Goal: Task Accomplishment & Management: Use online tool/utility

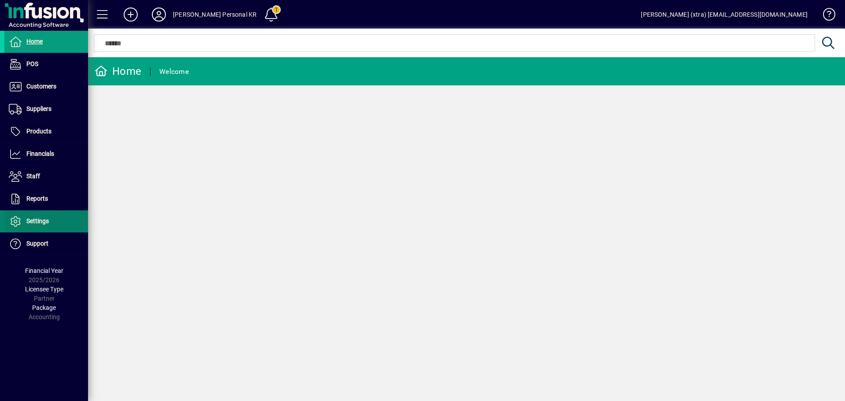
click at [37, 223] on span "Settings" at bounding box center [37, 220] width 22 height 7
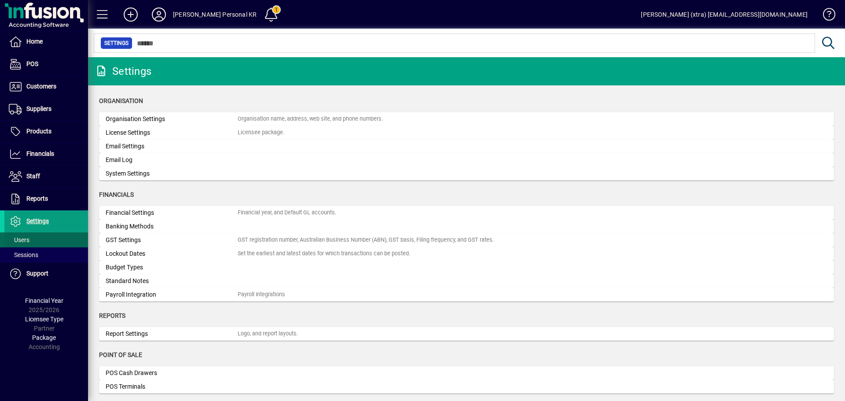
click at [40, 239] on span at bounding box center [46, 239] width 84 height 21
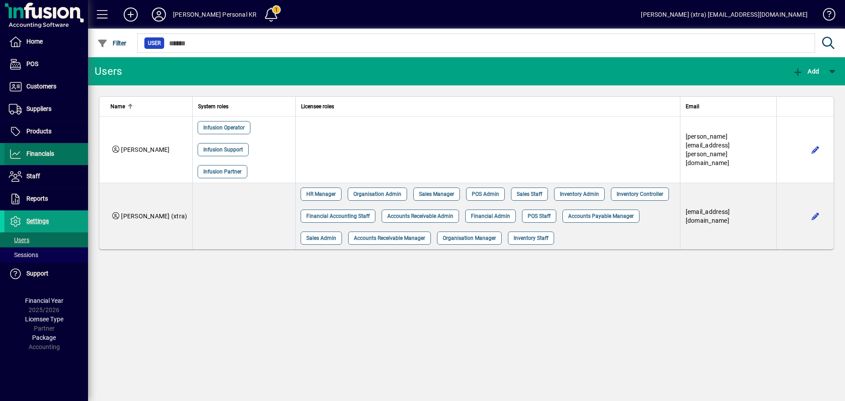
click at [39, 157] on span "Financials" at bounding box center [40, 153] width 28 height 7
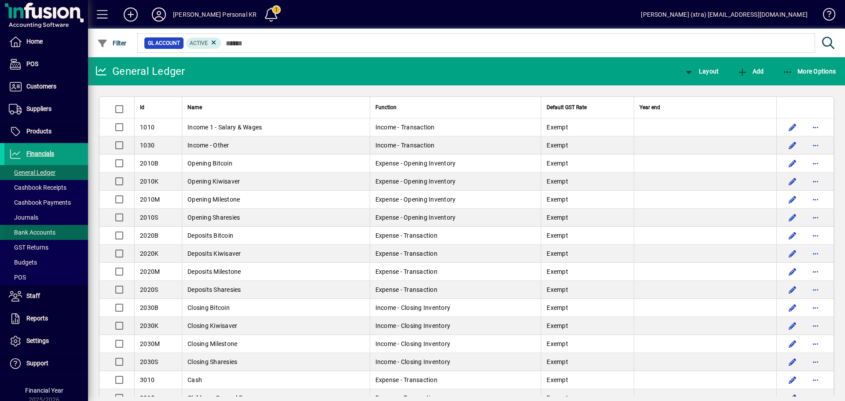
click at [44, 228] on span "Bank Accounts" at bounding box center [29, 232] width 51 height 9
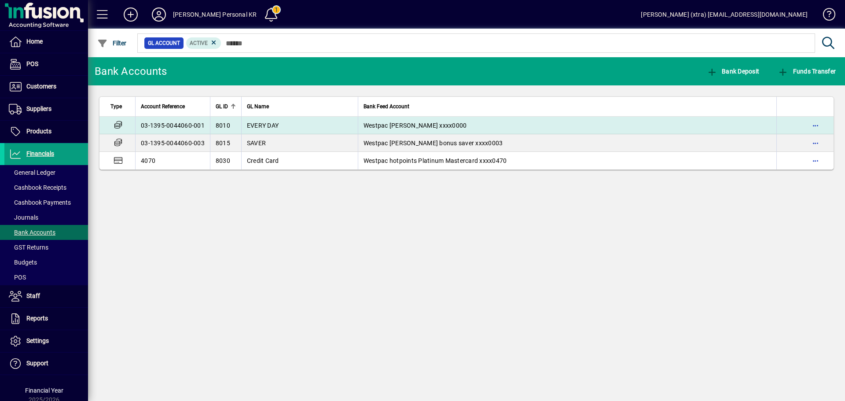
click at [378, 126] on span "Westpac Kate reece xxxx0000" at bounding box center [415, 125] width 103 height 7
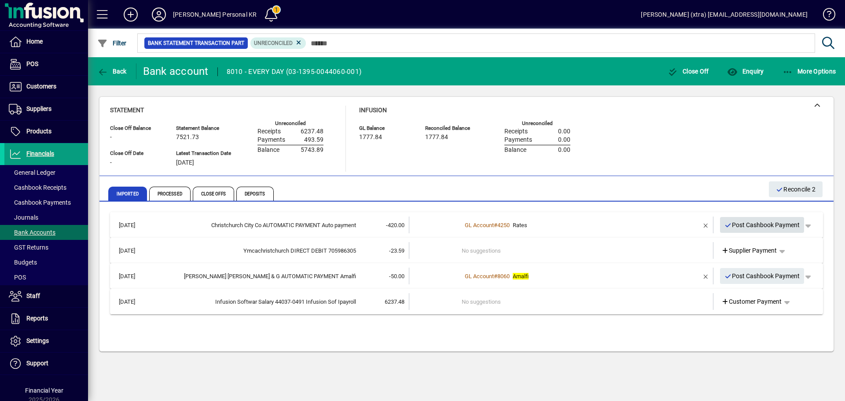
click at [768, 221] on span "Post Cashbook Payment" at bounding box center [762, 225] width 76 height 15
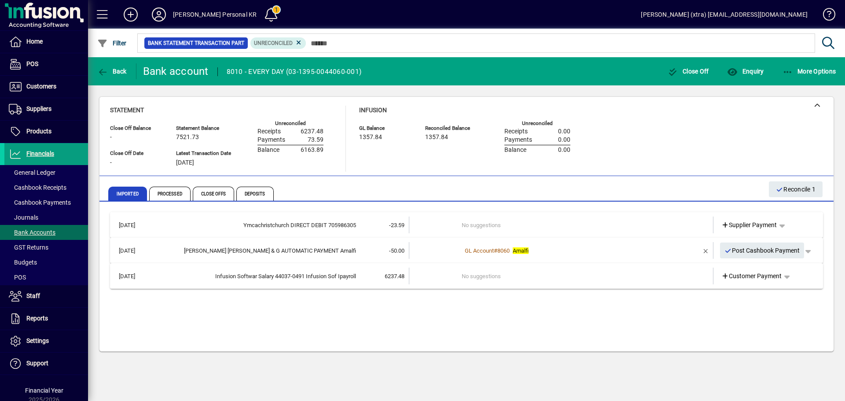
click at [523, 220] on td "No suggestions" at bounding box center [562, 225] width 200 height 17
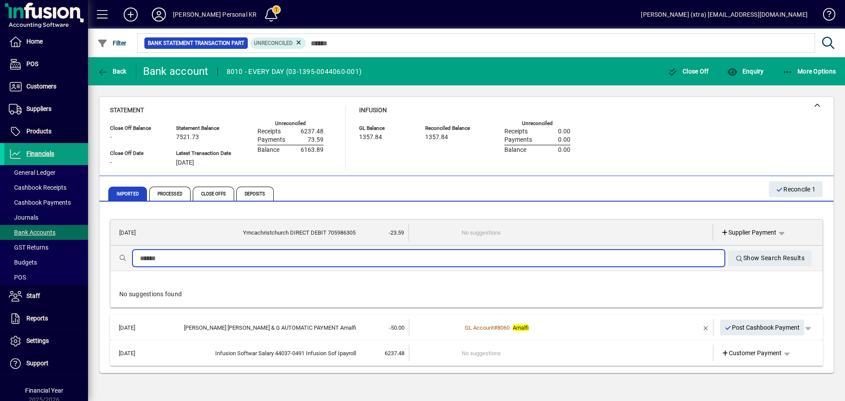
click at [459, 260] on input "text" at bounding box center [428, 258] width 577 height 11
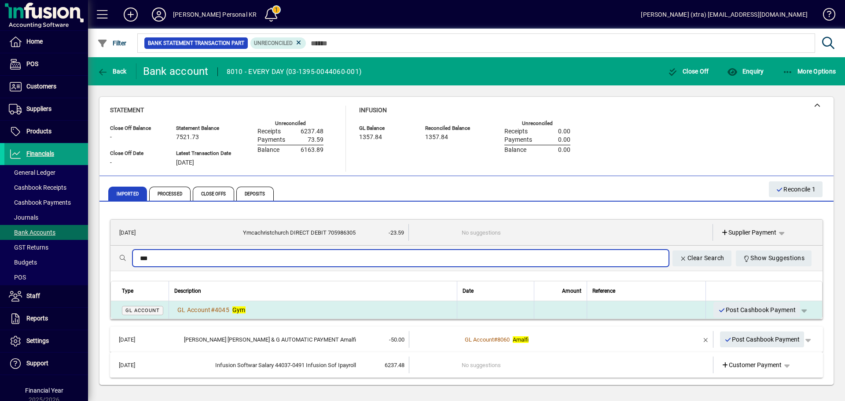
type input "***"
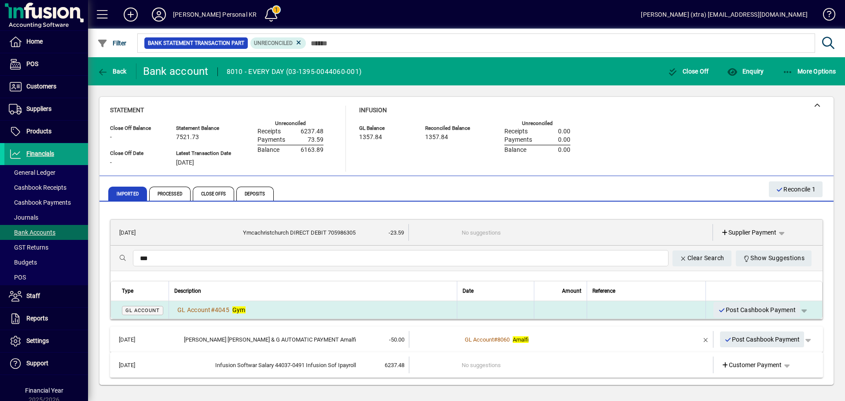
click at [396, 305] on div "GL Account # 4045 Gym" at bounding box center [312, 309] width 277 height 9
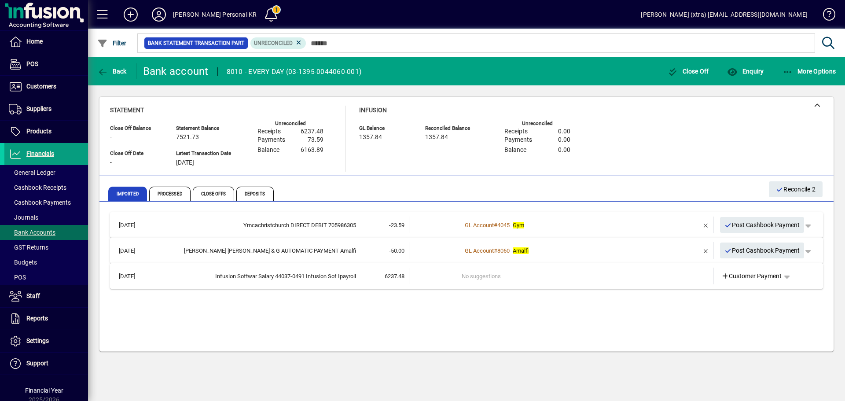
click at [419, 276] on td at bounding box center [435, 276] width 53 height 17
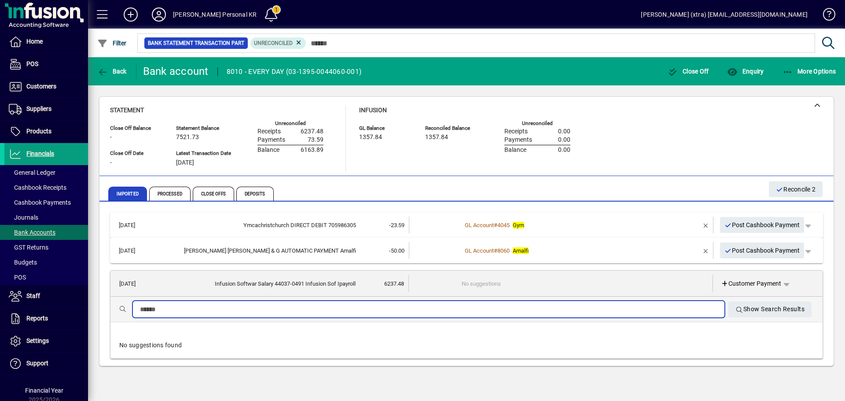
click at [386, 308] on input "text" at bounding box center [428, 309] width 577 height 11
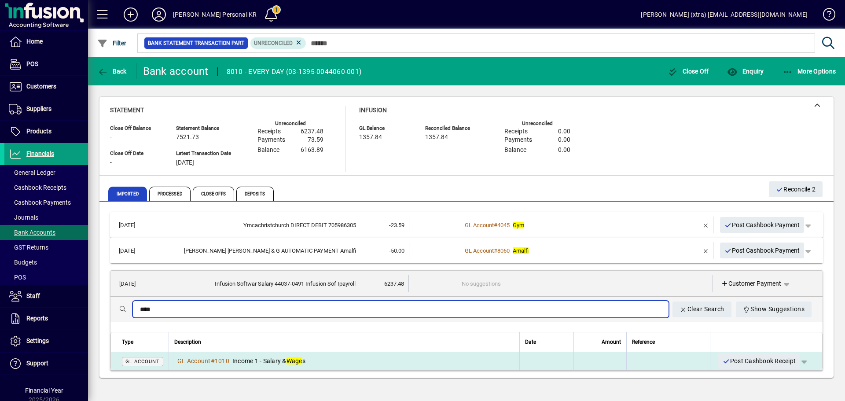
type input "****"
click at [339, 364] on div "GL Account # 1010 Income 1 - Salary & Wage s" at bounding box center [344, 360] width 340 height 9
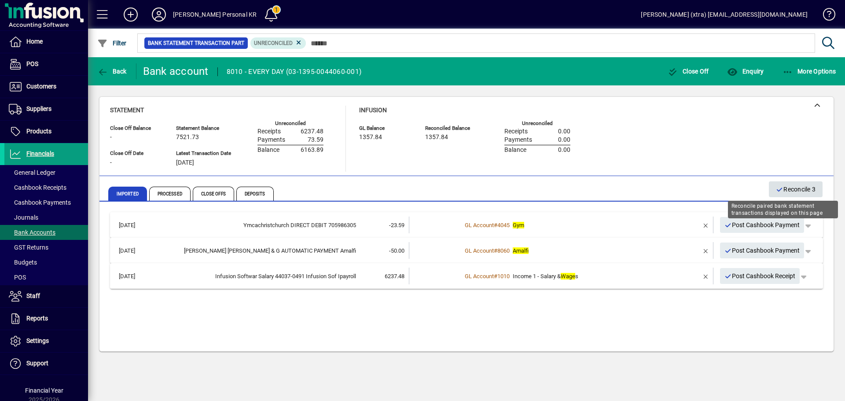
click at [797, 183] on span "Reconcile 3" at bounding box center [796, 189] width 40 height 15
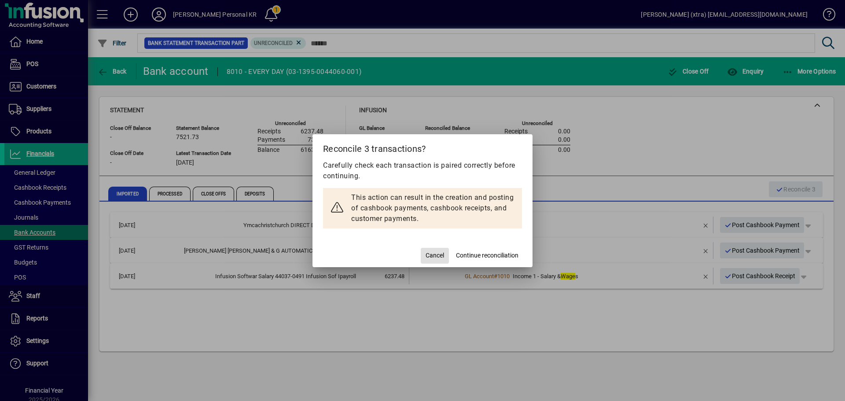
click at [472, 252] on span "Continue reconciliation" at bounding box center [487, 255] width 62 height 9
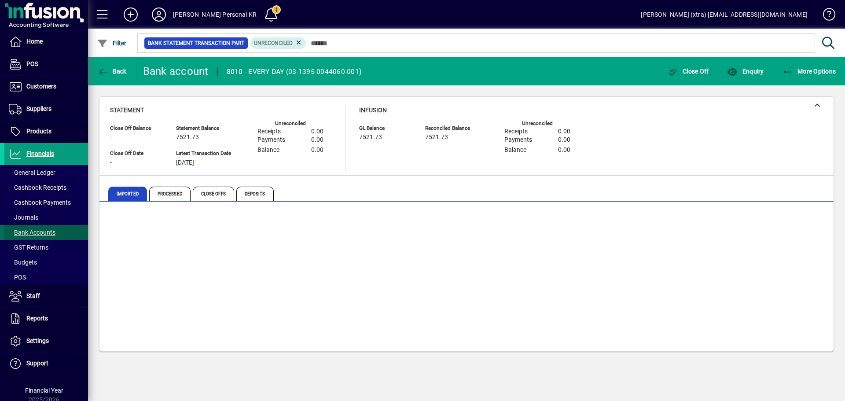
click at [47, 231] on span "Bank Accounts" at bounding box center [32, 232] width 47 height 7
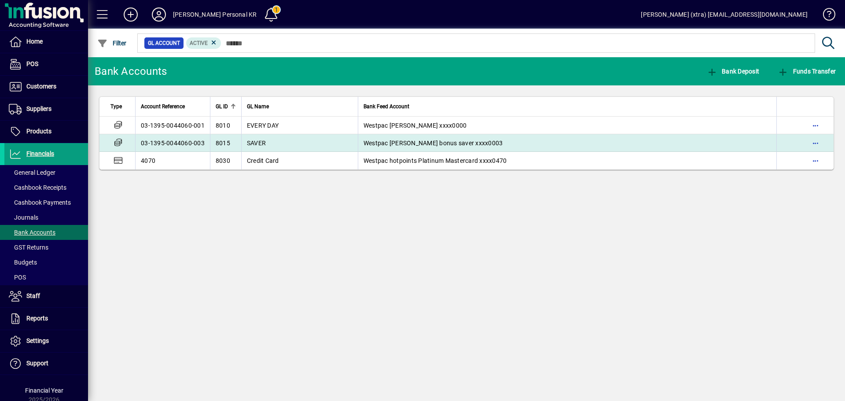
click at [288, 144] on td "SAVER" at bounding box center [299, 143] width 117 height 18
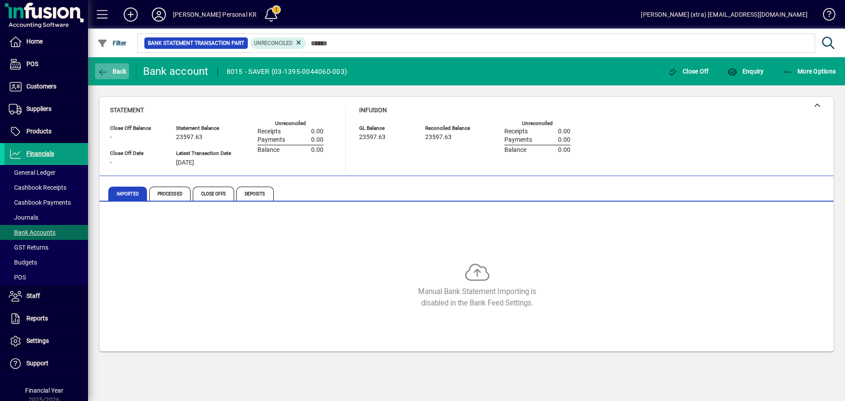
click at [125, 74] on span "Back" at bounding box center [111, 71] width 29 height 7
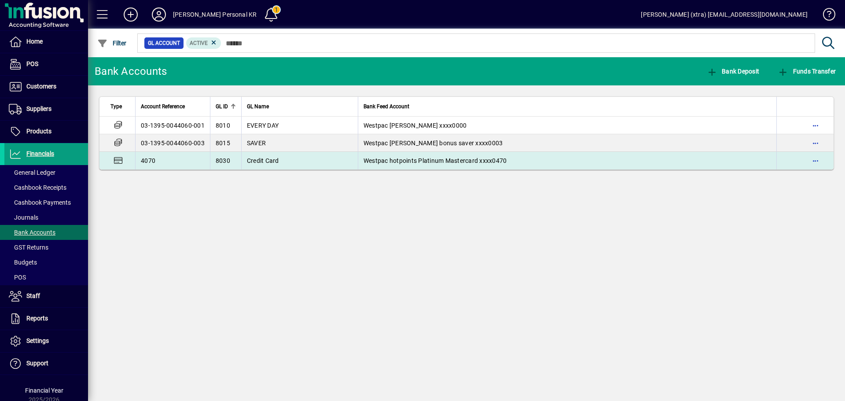
click at [164, 154] on td "4070" at bounding box center [172, 161] width 75 height 18
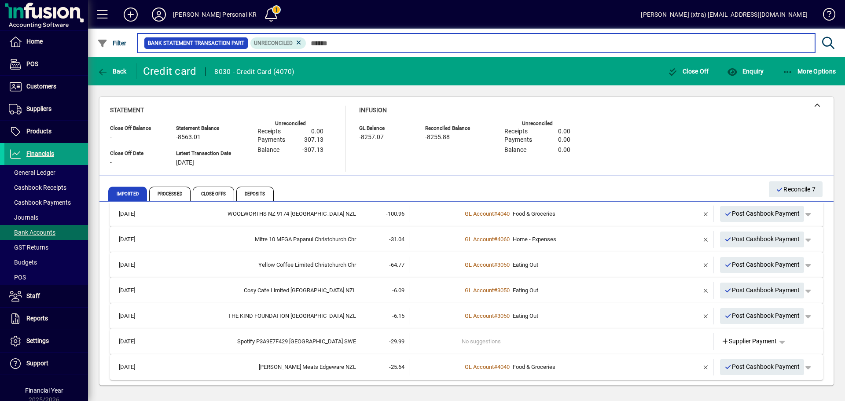
scroll to position [38, 0]
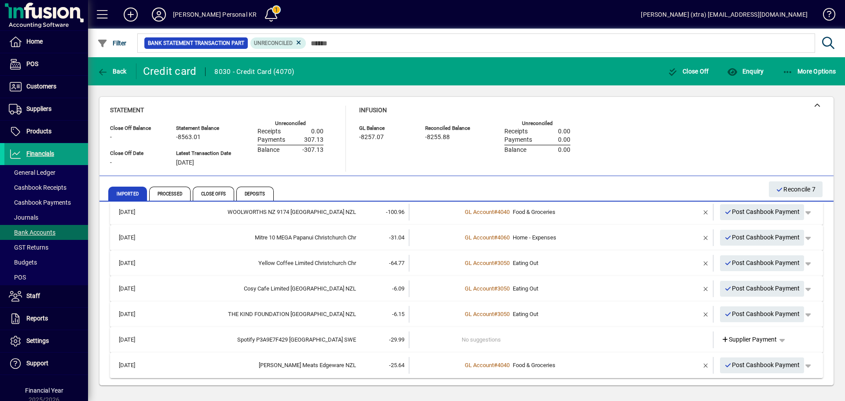
click at [452, 337] on td at bounding box center [435, 339] width 53 height 17
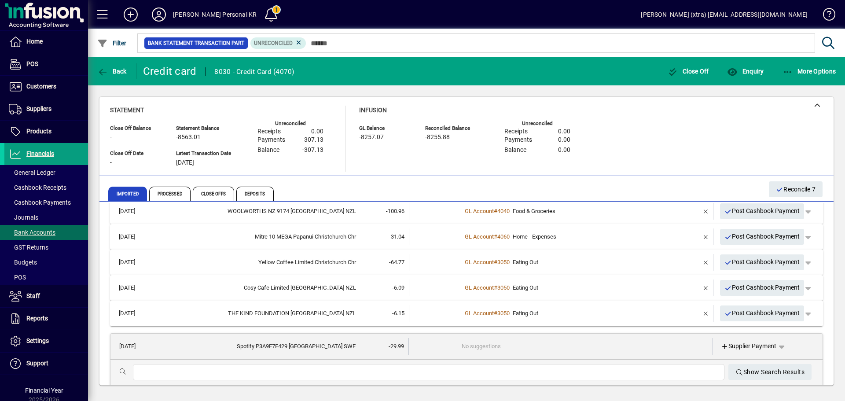
click at [436, 367] on input "text" at bounding box center [428, 372] width 577 height 11
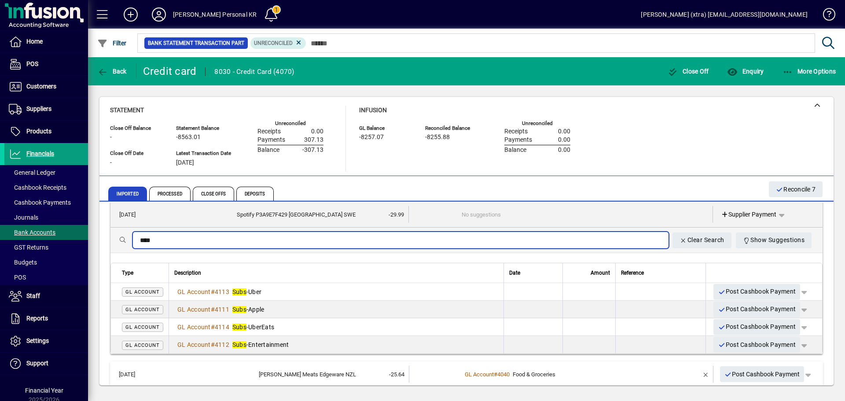
scroll to position [179, 0]
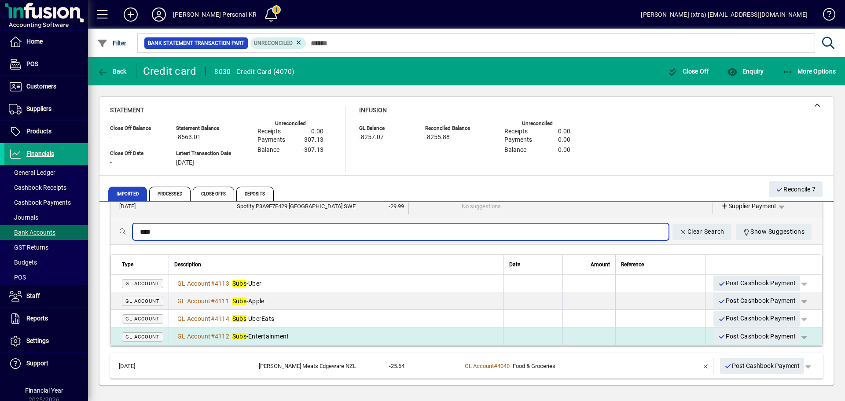
type input "****"
click at [261, 329] on td "GL Account # 4112 Subs -Entertainment" at bounding box center [336, 336] width 335 height 18
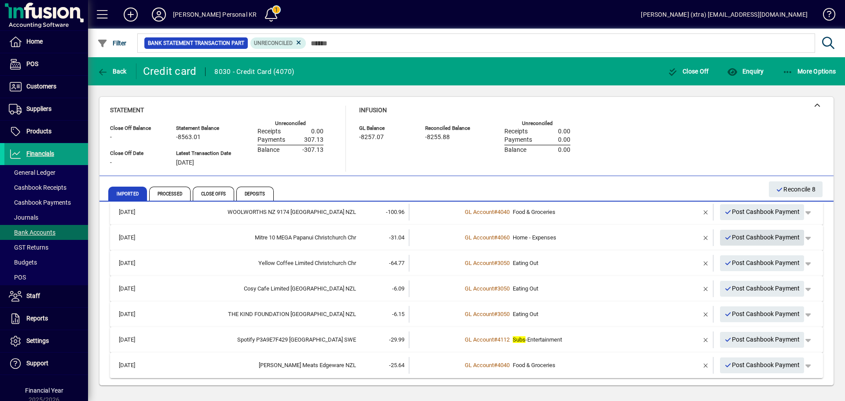
scroll to position [38, 0]
click at [798, 187] on span "Reconcile 8" at bounding box center [796, 189] width 40 height 15
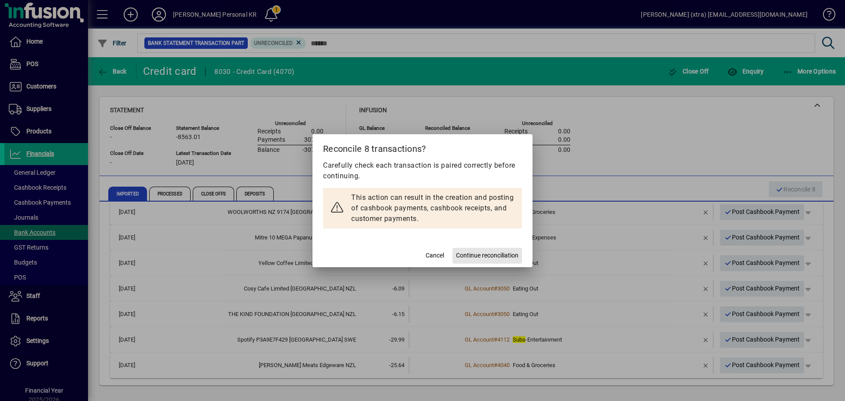
drag, startPoint x: 497, startPoint y: 259, endPoint x: 466, endPoint y: 256, distance: 31.4
click at [496, 259] on span "Continue reconciliation" at bounding box center [487, 255] width 62 height 9
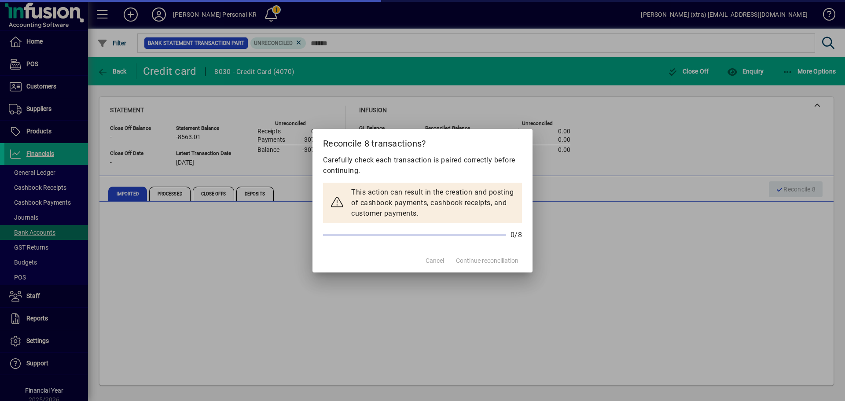
scroll to position [0, 0]
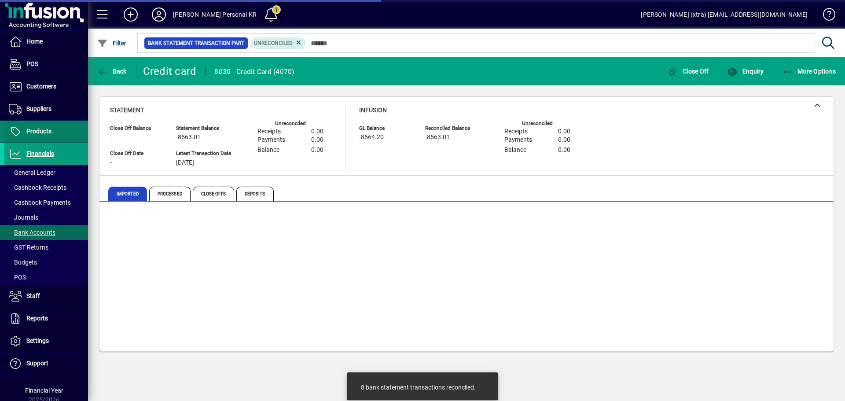
click at [29, 126] on span "Products" at bounding box center [27, 131] width 47 height 11
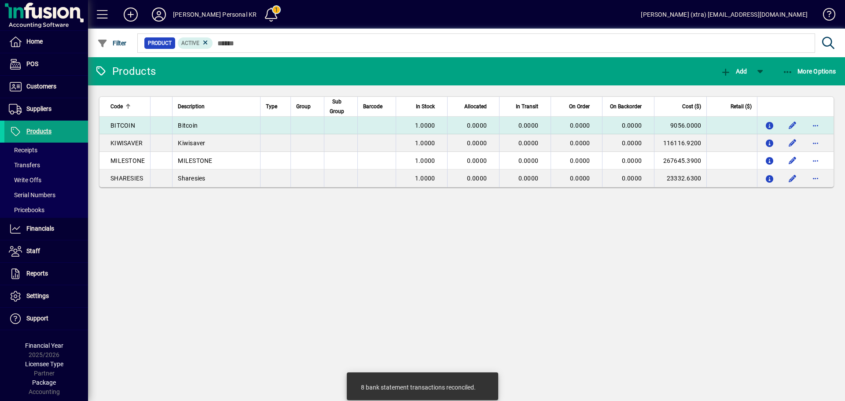
click at [483, 122] on span "0.0000" at bounding box center [477, 125] width 20 height 7
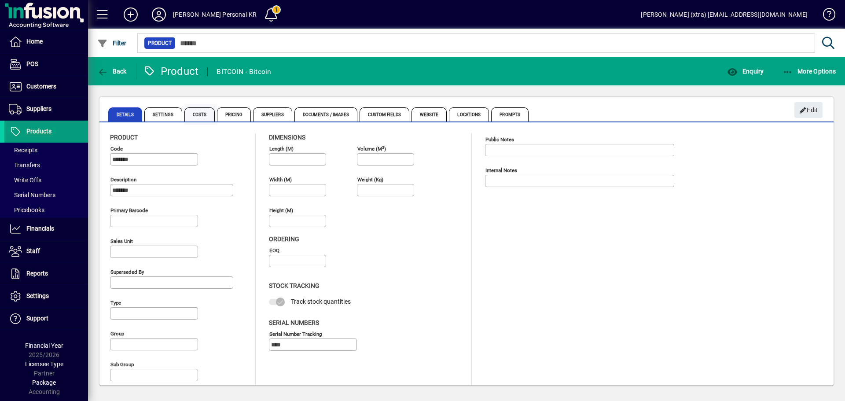
click at [195, 118] on span "Costs" at bounding box center [199, 114] width 31 height 14
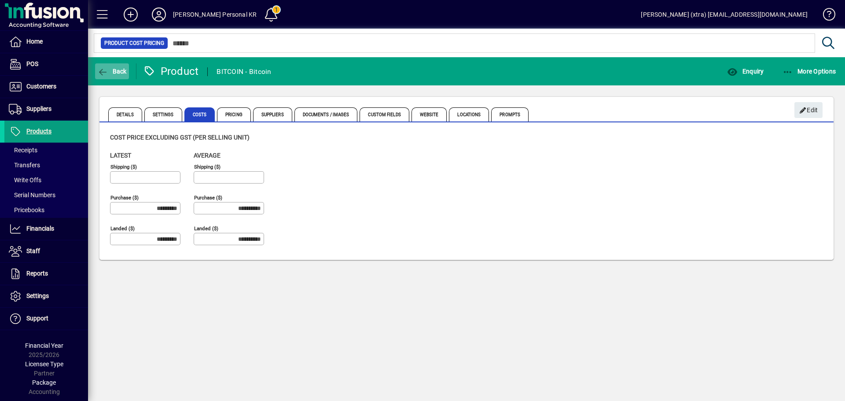
click at [104, 70] on icon "button" at bounding box center [102, 72] width 11 height 9
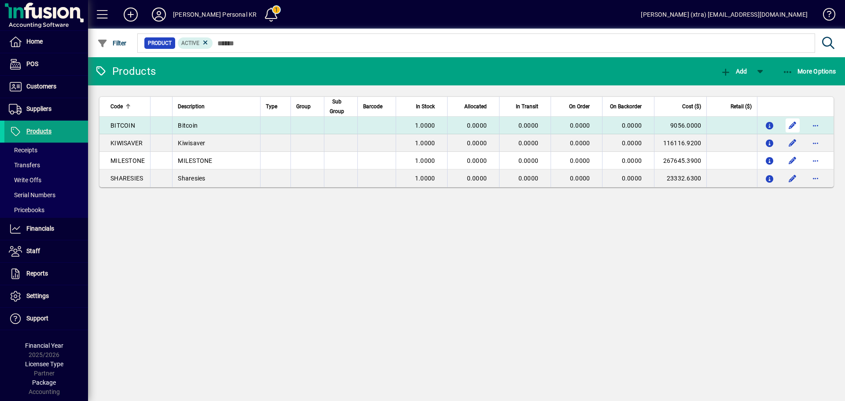
click at [788, 124] on span "button" at bounding box center [792, 125] width 21 height 21
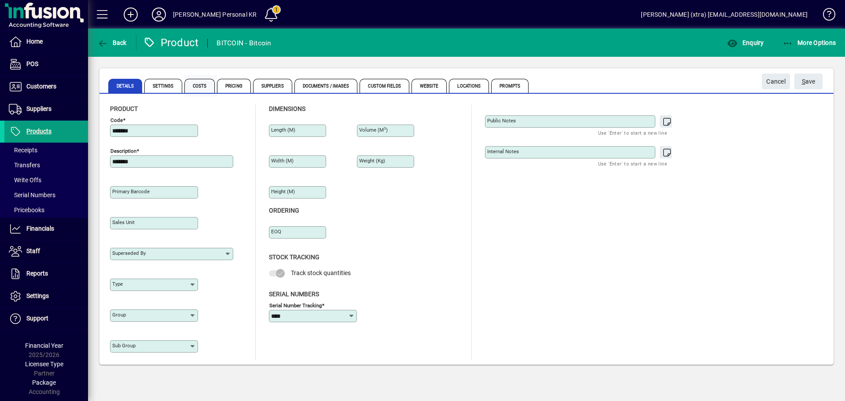
drag, startPoint x: 183, startPoint y: 79, endPoint x: 191, endPoint y: 84, distance: 9.8
click at [185, 81] on div "Details Settings Costs Pricing Suppliers Documents / Images Custom Fields Websi…" at bounding box center [415, 85] width 615 height 21
drag, startPoint x: 193, startPoint y: 84, endPoint x: 197, endPoint y: 85, distance: 4.6
click at [194, 84] on span "Costs" at bounding box center [199, 86] width 31 height 14
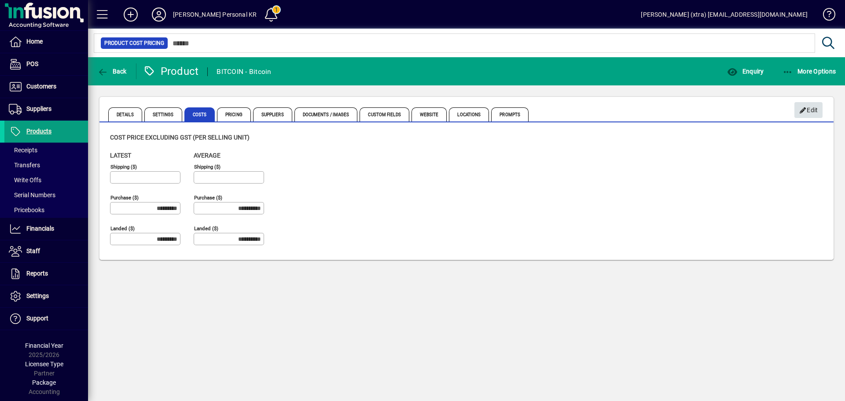
click at [811, 107] on span "Edit" at bounding box center [808, 110] width 19 height 15
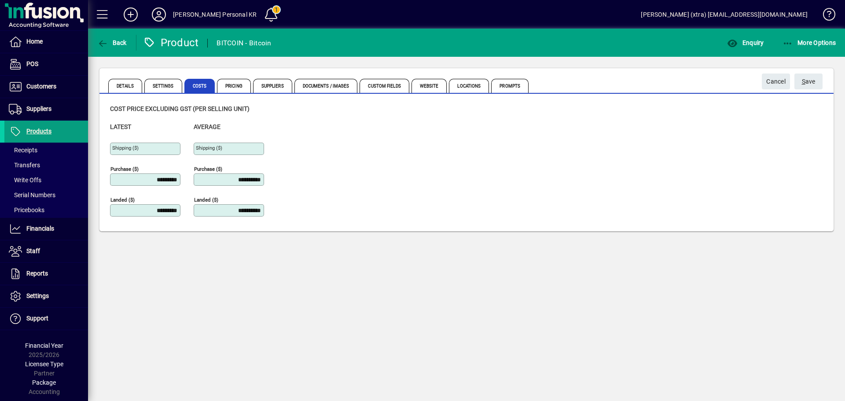
drag, startPoint x: 142, startPoint y: 177, endPoint x: 559, endPoint y: 159, distance: 417.2
click at [472, 192] on div "**********" at bounding box center [466, 173] width 713 height 102
type input "*"
click at [794, 74] on button "S ave" at bounding box center [808, 82] width 28 height 16
type input "*********"
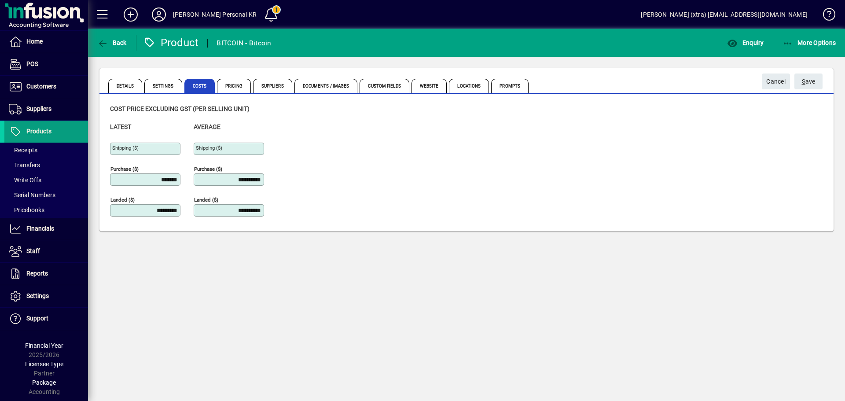
type input "*********"
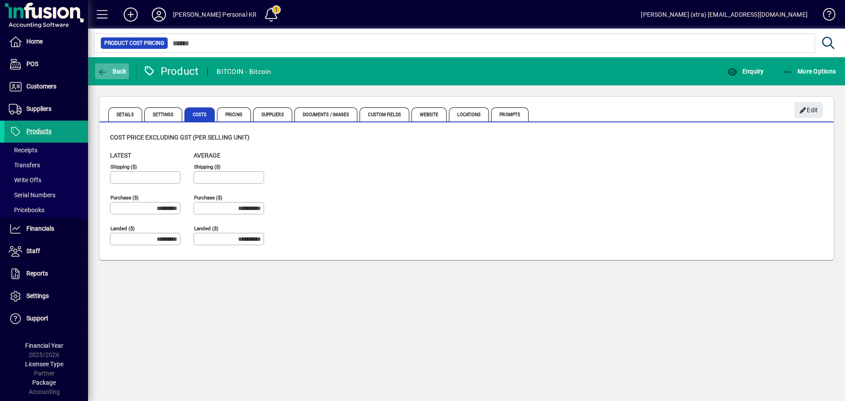
click at [102, 70] on icon "button" at bounding box center [102, 72] width 11 height 9
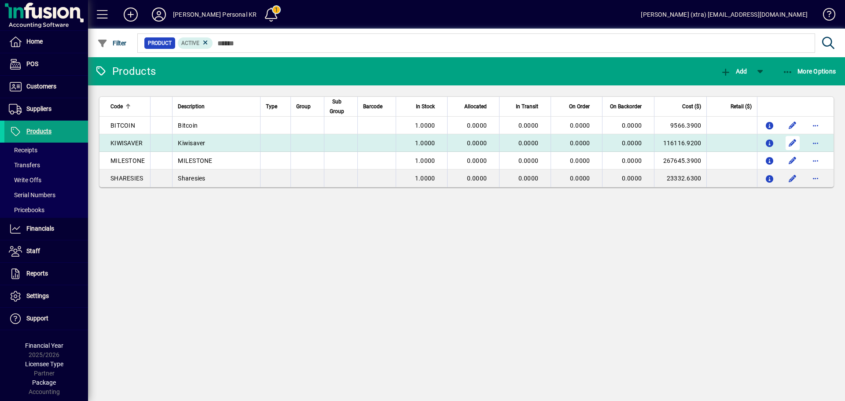
click at [790, 142] on span "button" at bounding box center [792, 142] width 21 height 21
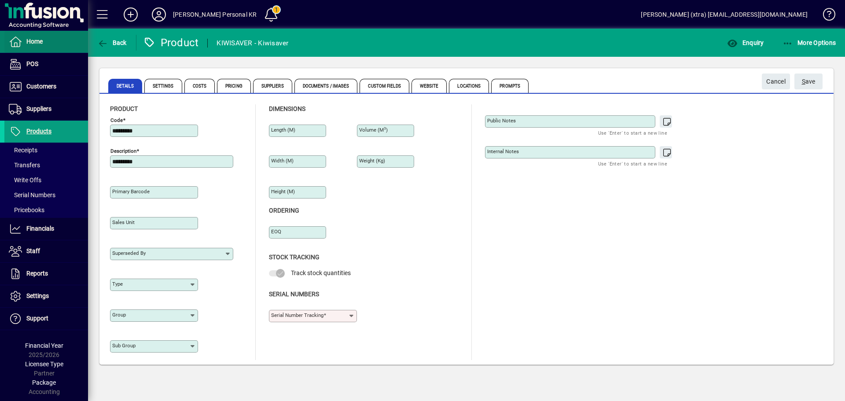
type input "****"
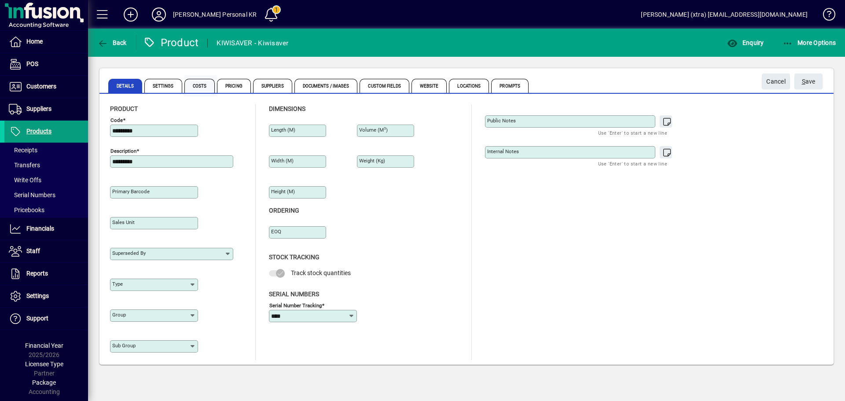
click at [204, 86] on span "Costs" at bounding box center [199, 86] width 31 height 14
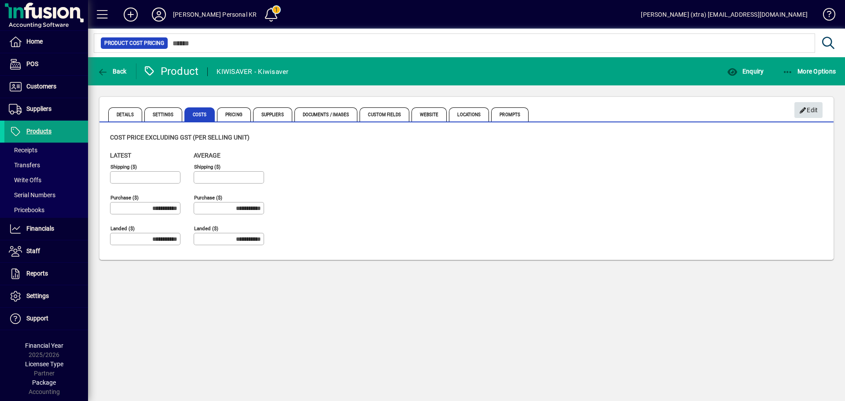
click at [803, 108] on icon "button" at bounding box center [803, 110] width 8 height 6
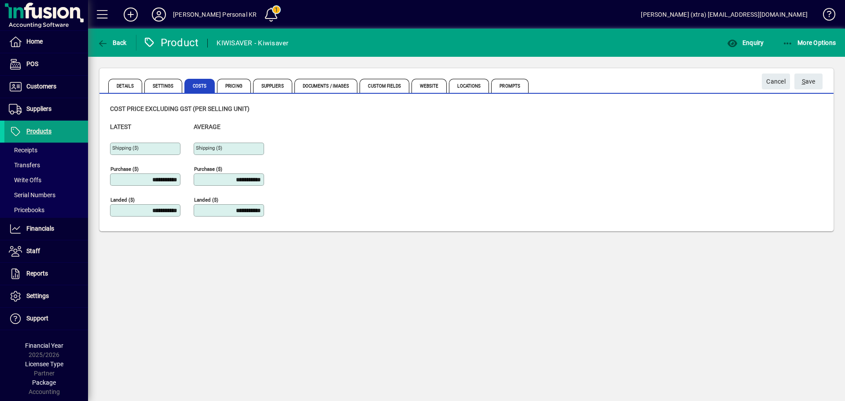
drag, startPoint x: 122, startPoint y: 181, endPoint x: 722, endPoint y: 168, distance: 600.5
click at [685, 183] on div "**********" at bounding box center [466, 173] width 713 height 102
click at [794, 74] on button "S ave" at bounding box center [808, 82] width 28 height 16
type input "**********"
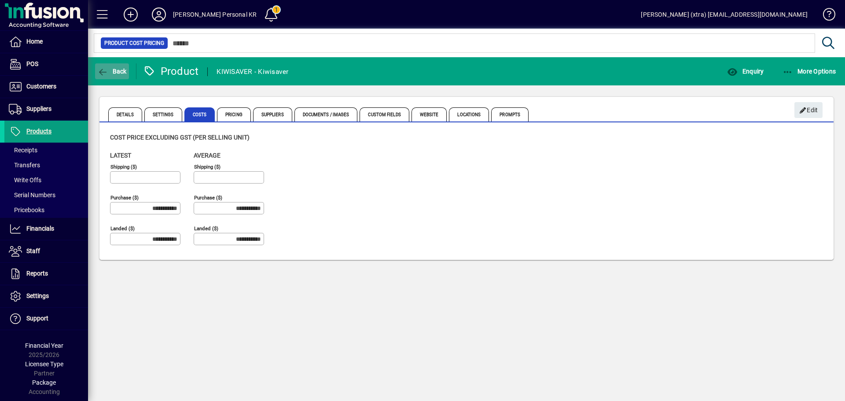
click at [119, 70] on span "Back" at bounding box center [111, 71] width 29 height 7
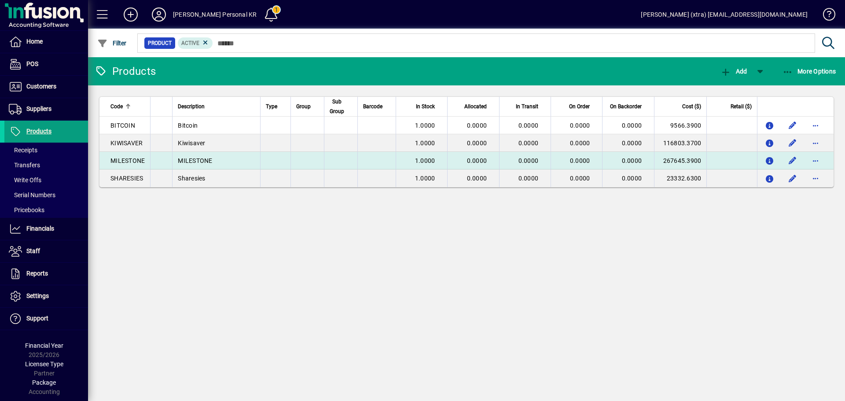
click at [259, 158] on td "MILESTONE" at bounding box center [216, 161] width 88 height 18
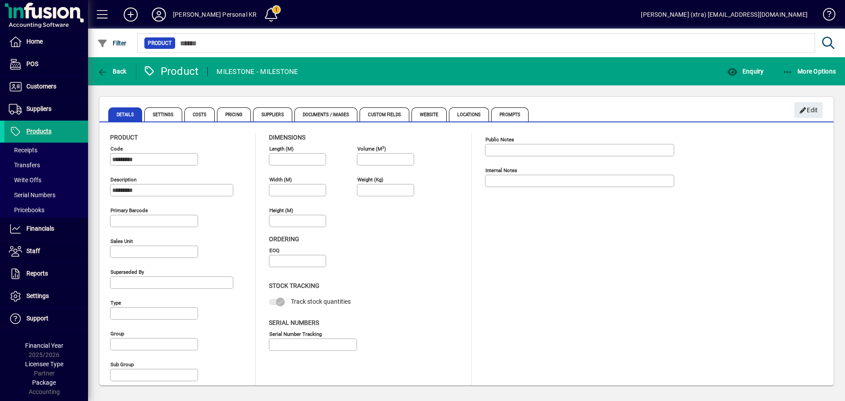
type input "****"
click at [203, 115] on span "Costs" at bounding box center [199, 114] width 31 height 14
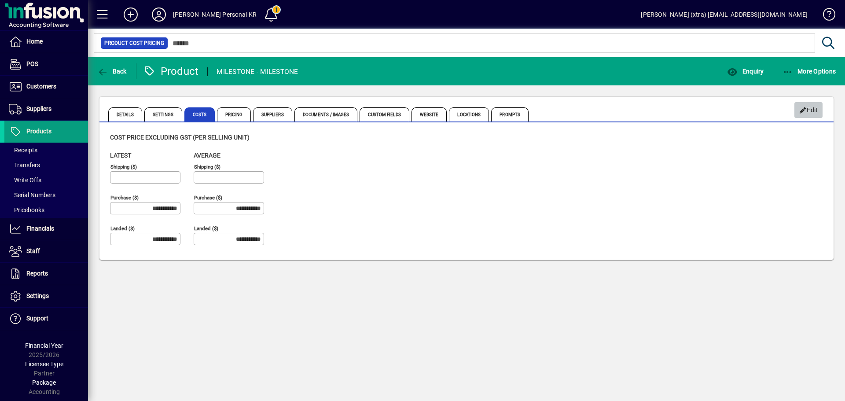
click at [798, 101] on span "button" at bounding box center [808, 109] width 28 height 21
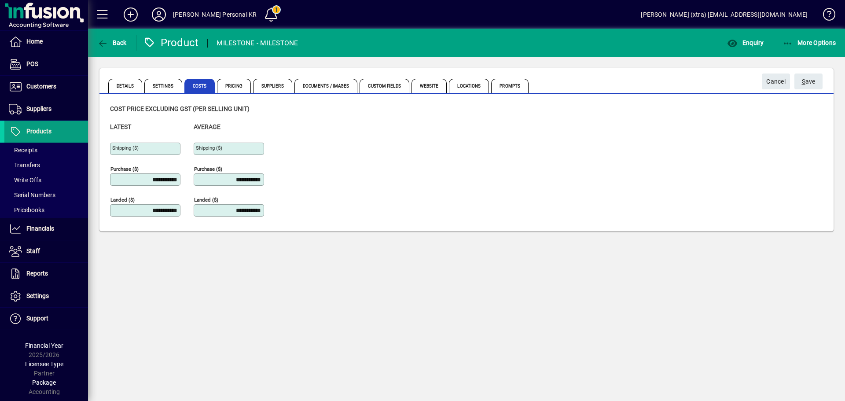
drag, startPoint x: 121, startPoint y: 176, endPoint x: 838, endPoint y: 188, distance: 717.9
click at [686, 205] on div "**********" at bounding box center [466, 173] width 713 height 102
click at [794, 74] on button "S ave" at bounding box center [808, 82] width 28 height 16
type input "**********"
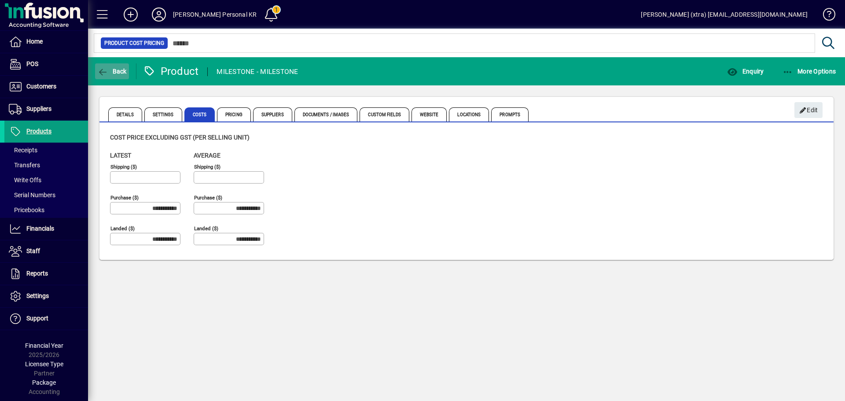
click at [115, 74] on span "Back" at bounding box center [111, 71] width 29 height 7
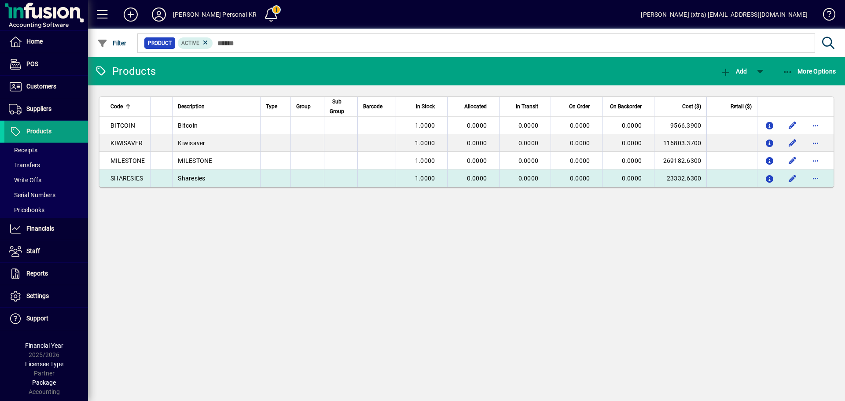
click at [461, 182] on td "0.0000" at bounding box center [473, 178] width 52 height 18
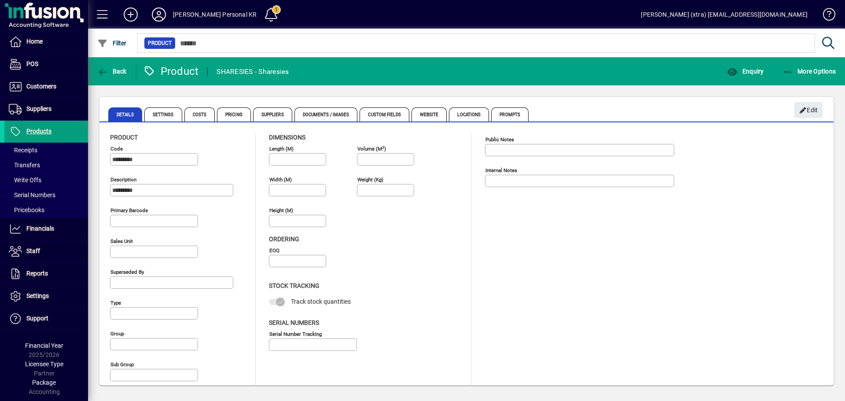
type input "****"
click at [198, 116] on span "Costs" at bounding box center [199, 114] width 31 height 14
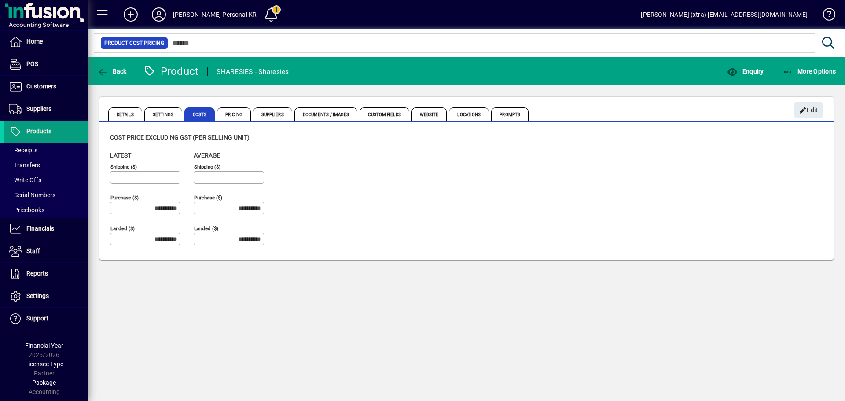
click at [741, 85] on mat-toolbar-row "Back Product SHARESIES - Sharesies Enquiry More Options" at bounding box center [466, 71] width 757 height 28
click at [806, 107] on icon "button" at bounding box center [803, 110] width 8 height 6
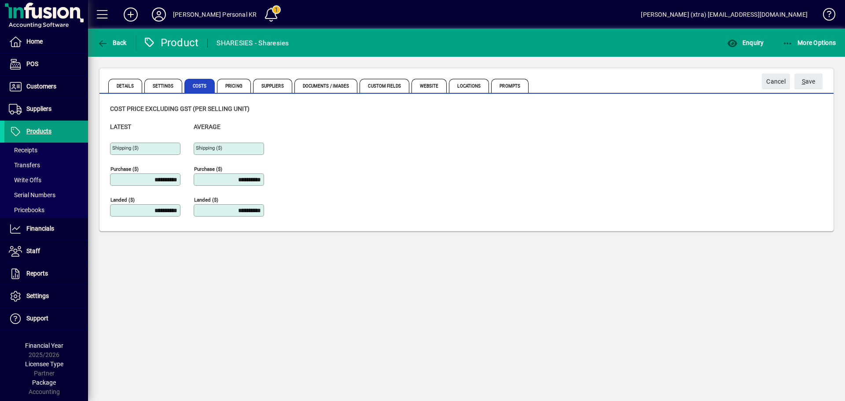
drag, startPoint x: 140, startPoint y: 179, endPoint x: 724, endPoint y: 155, distance: 583.6
click at [638, 195] on div "**********" at bounding box center [466, 173] width 713 height 102
type input "**********"
drag, startPoint x: 606, startPoint y: 147, endPoint x: 697, endPoint y: 136, distance: 91.3
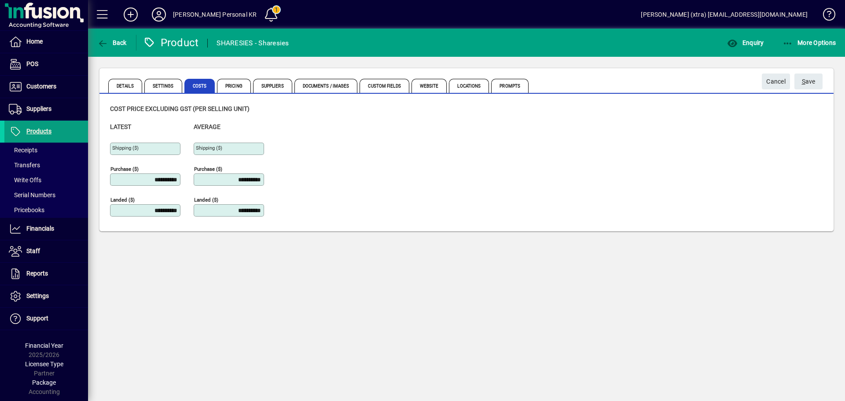
click at [626, 145] on div "**********" at bounding box center [466, 173] width 713 height 102
drag, startPoint x: 815, startPoint y: 79, endPoint x: 660, endPoint y: 82, distance: 154.9
click at [815, 79] on span "S ave" at bounding box center [809, 81] width 14 height 15
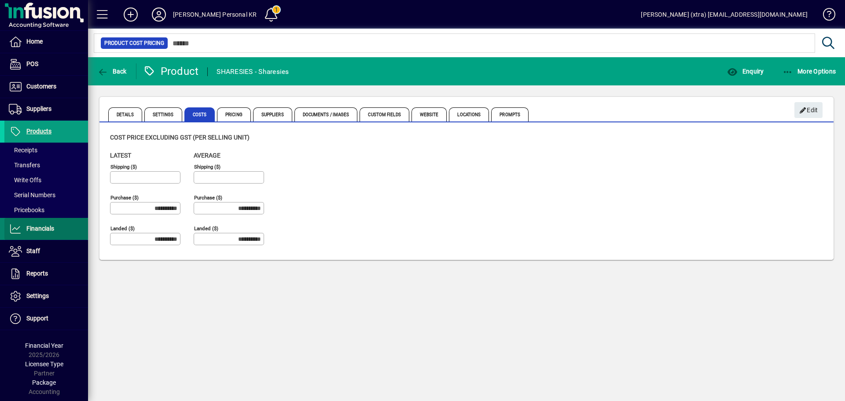
click at [58, 228] on span at bounding box center [46, 228] width 84 height 21
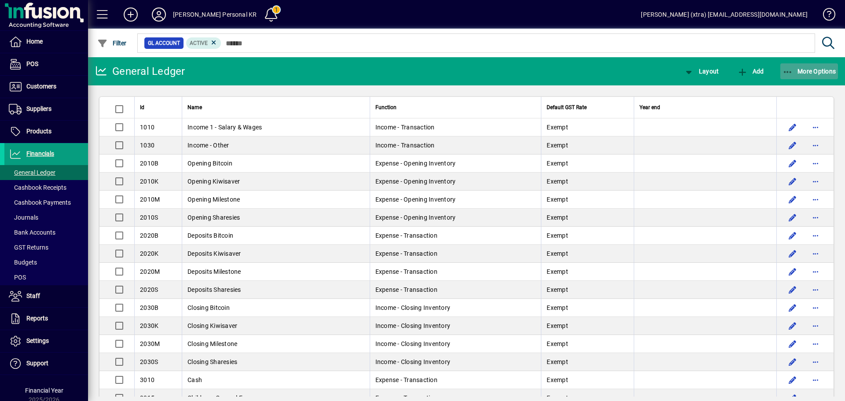
click at [790, 73] on icon "button" at bounding box center [788, 72] width 11 height 9
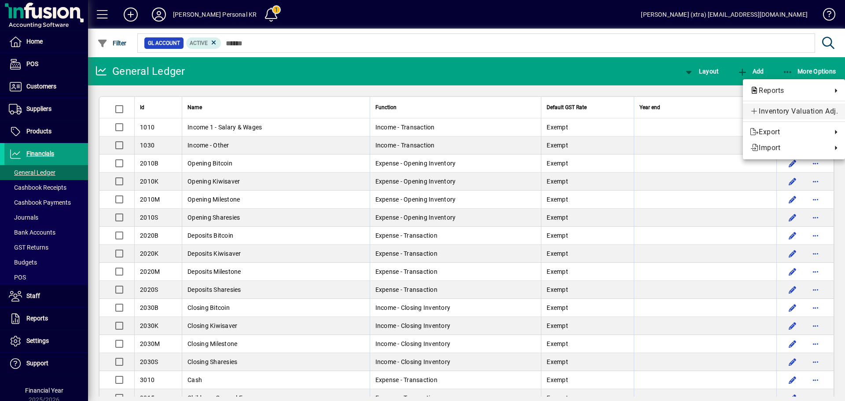
click at [777, 109] on span "Inventory Valuation Adj." at bounding box center [794, 111] width 88 height 11
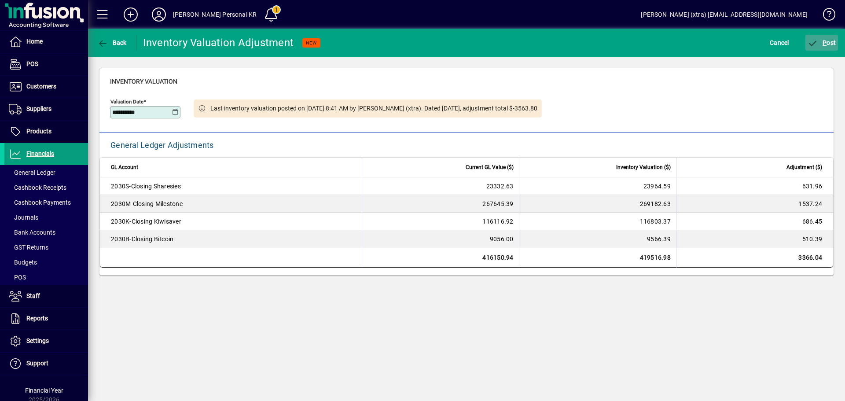
click at [827, 39] on span "P ost" at bounding box center [822, 42] width 29 height 7
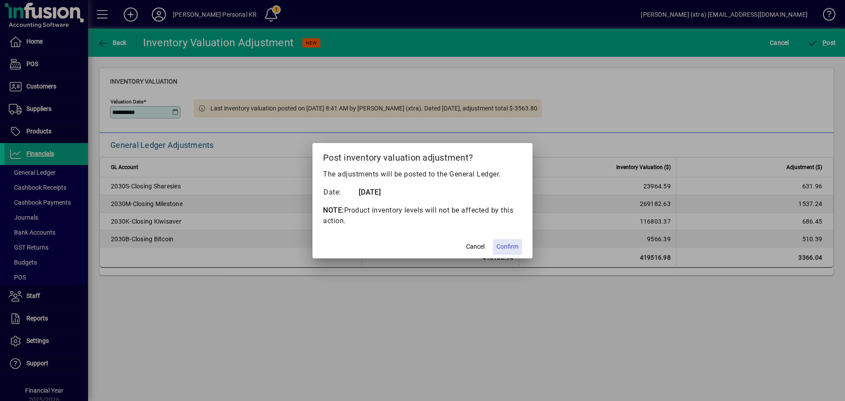
click at [506, 246] on span "Confirm" at bounding box center [507, 246] width 22 height 9
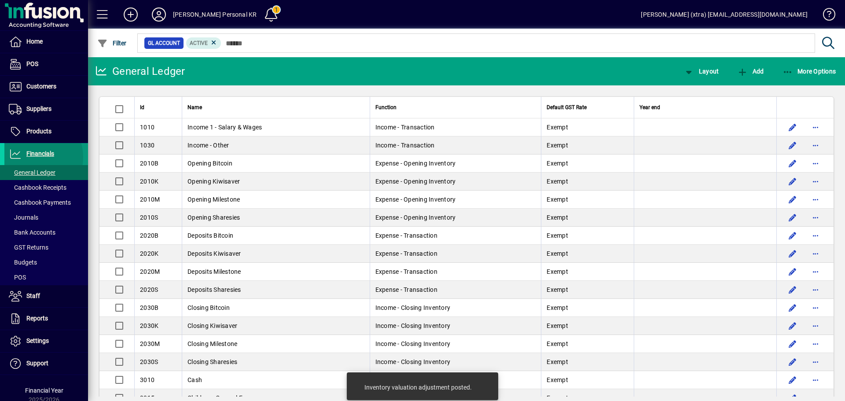
click at [30, 157] on span "Financials" at bounding box center [40, 153] width 28 height 7
click at [820, 73] on span "More Options" at bounding box center [810, 71] width 54 height 7
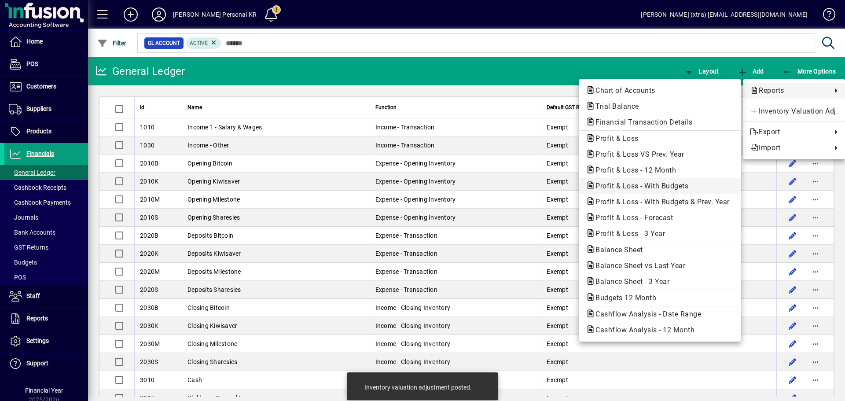
click at [669, 187] on span "Profit & Loss - With Budgets" at bounding box center [639, 186] width 107 height 8
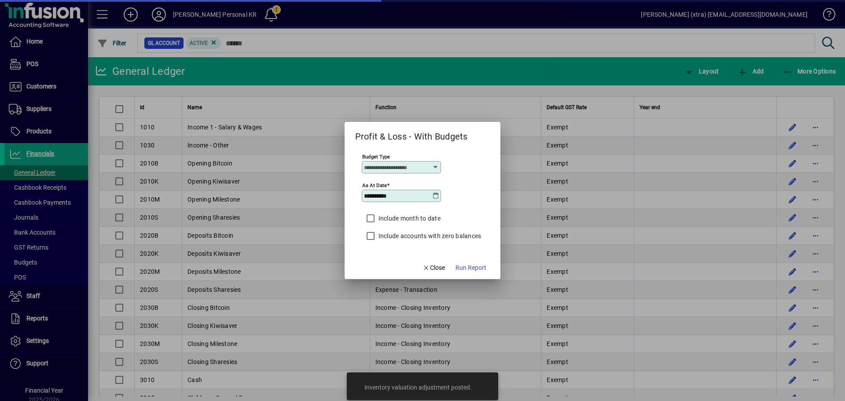
type input "****"
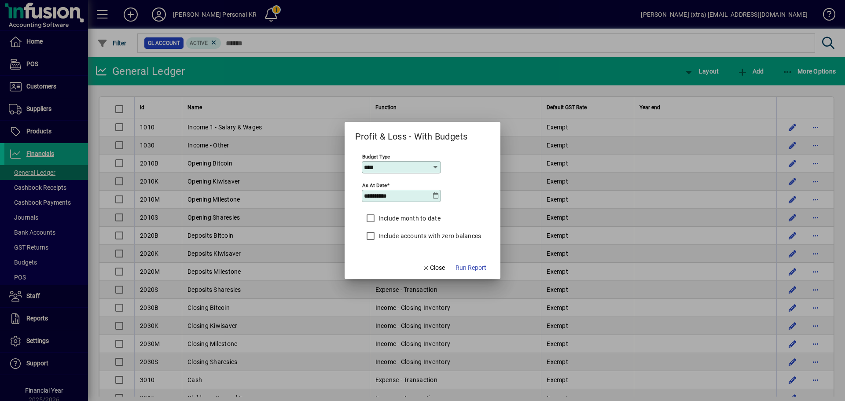
click at [414, 215] on label "Include month to date" at bounding box center [409, 218] width 64 height 9
click at [462, 261] on span "button" at bounding box center [471, 267] width 38 height 21
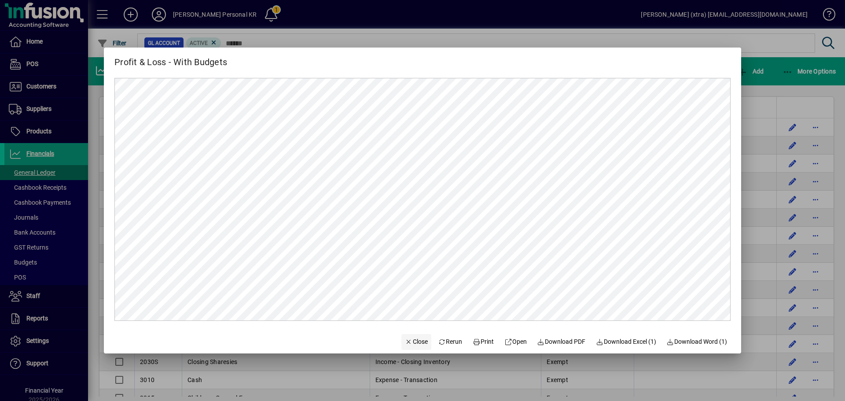
click at [405, 340] on icon "button" at bounding box center [409, 342] width 8 height 6
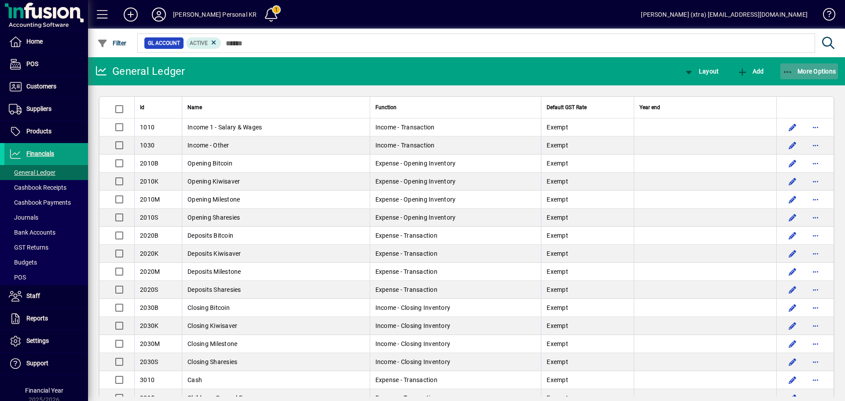
click at [792, 68] on icon "button" at bounding box center [788, 72] width 11 height 9
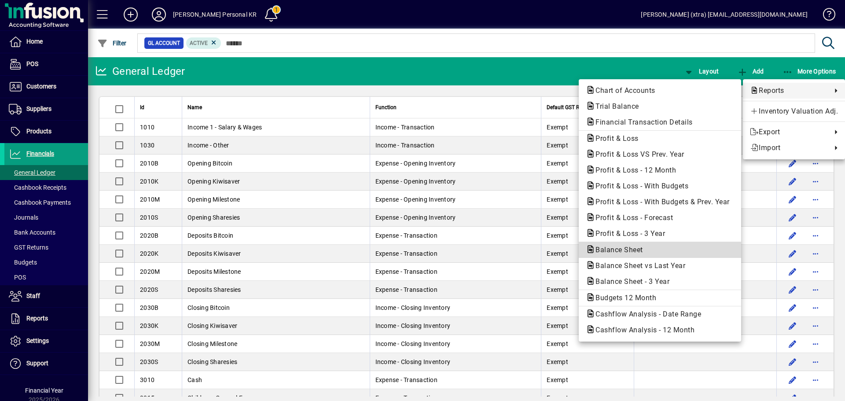
click at [638, 251] on span "Balance Sheet" at bounding box center [617, 250] width 62 height 8
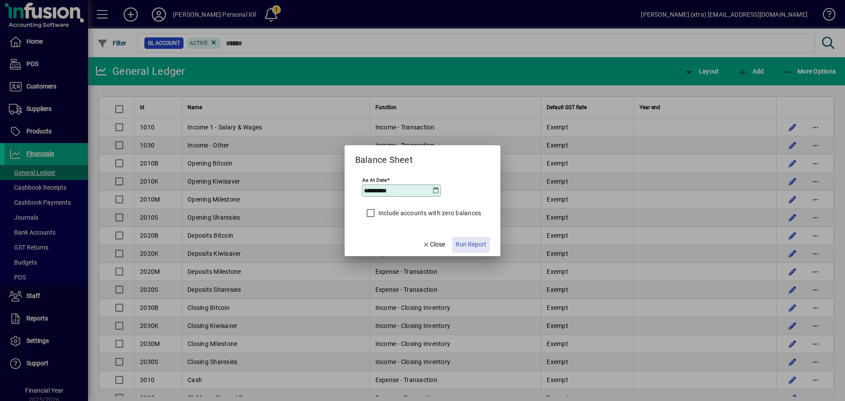
click at [462, 243] on span "Run Report" at bounding box center [471, 244] width 31 height 9
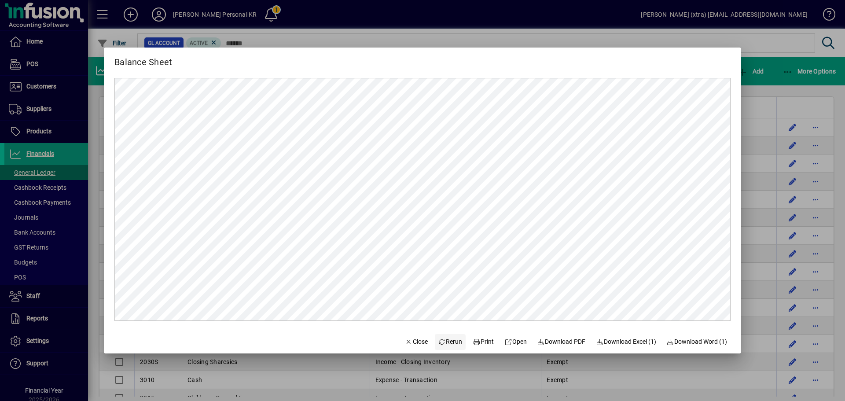
click at [445, 340] on span "Rerun" at bounding box center [450, 341] width 24 height 9
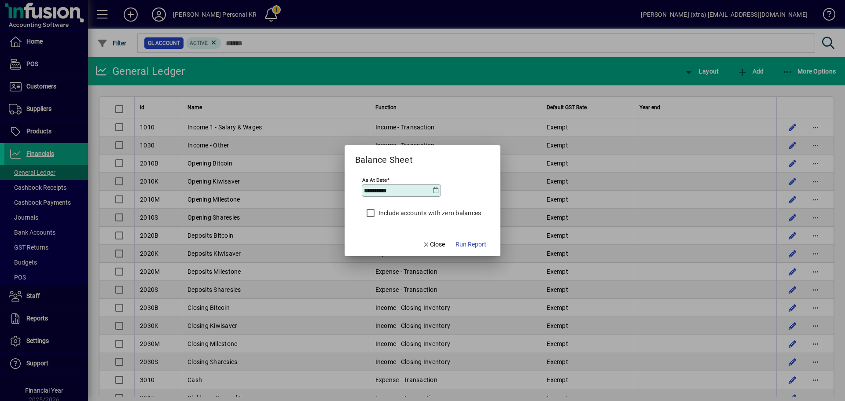
drag, startPoint x: 408, startPoint y: 190, endPoint x: 265, endPoint y: 155, distance: 146.7
click at [263, 160] on div "**********" at bounding box center [422, 200] width 845 height 401
type input "**********"
click at [464, 240] on button "Run Report" at bounding box center [471, 245] width 38 height 16
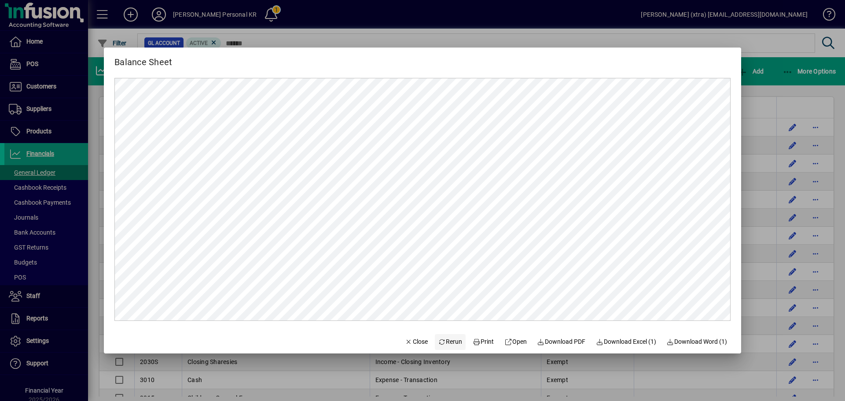
click at [449, 339] on span "Rerun" at bounding box center [450, 341] width 24 height 9
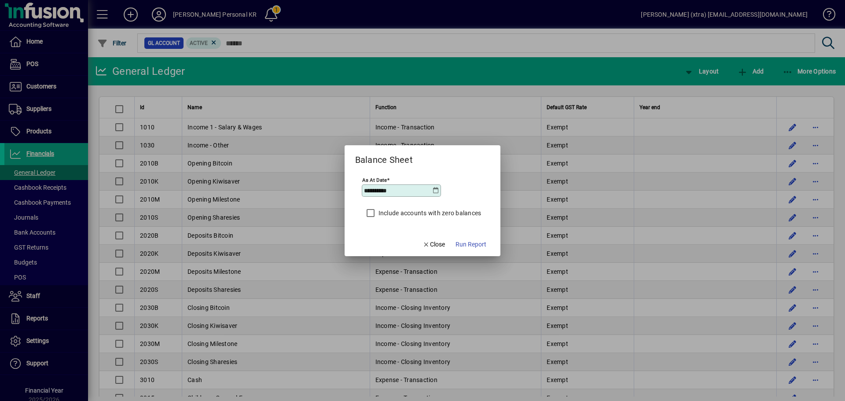
drag, startPoint x: 410, startPoint y: 191, endPoint x: 310, endPoint y: 147, distance: 108.6
click at [311, 149] on div "**********" at bounding box center [422, 200] width 845 height 401
type input "*"
type input "**********"
click at [475, 241] on span "Run Report" at bounding box center [471, 244] width 31 height 9
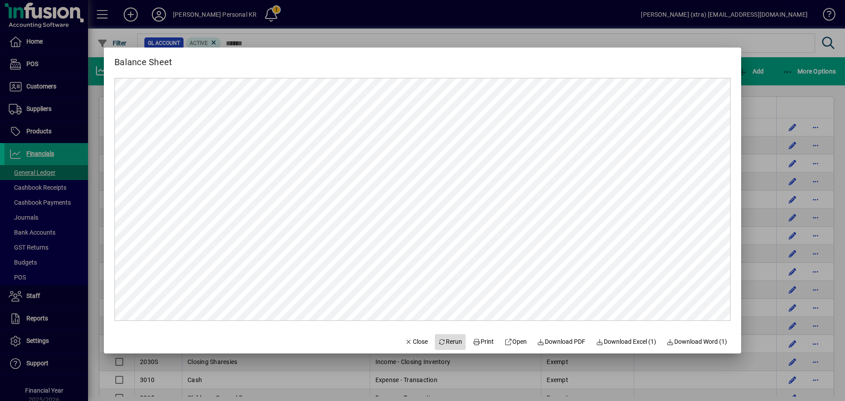
click at [442, 341] on span "Rerun" at bounding box center [450, 341] width 24 height 9
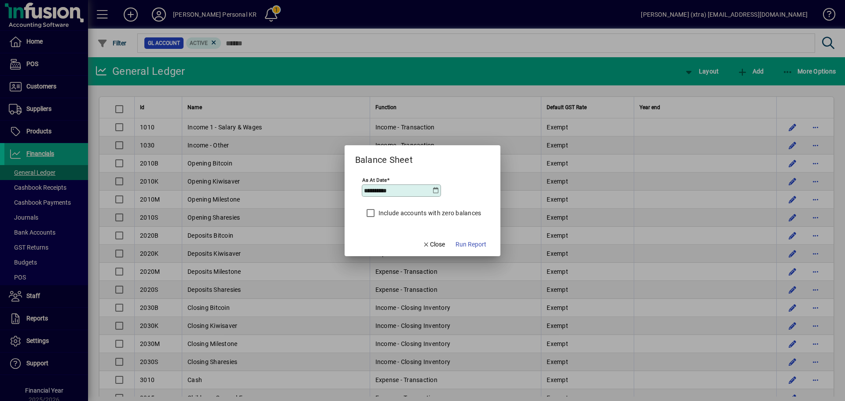
click at [435, 192] on icon at bounding box center [435, 190] width 7 height 7
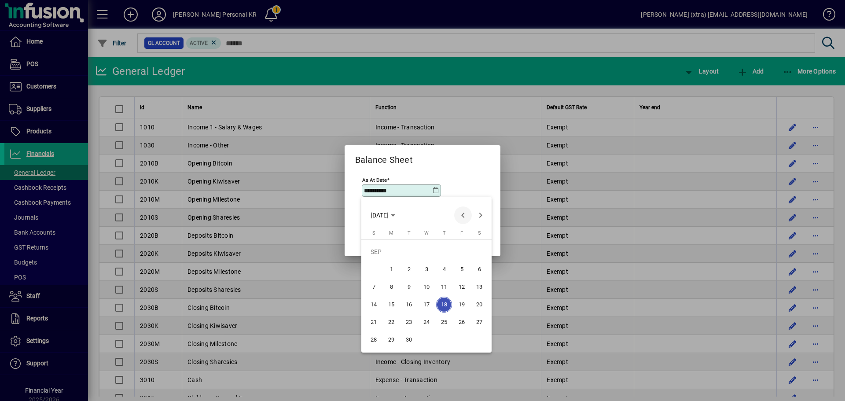
click at [465, 213] on span "Previous month" at bounding box center [463, 215] width 18 height 18
click at [377, 337] on span "31" at bounding box center [374, 340] width 16 height 16
type input "**********"
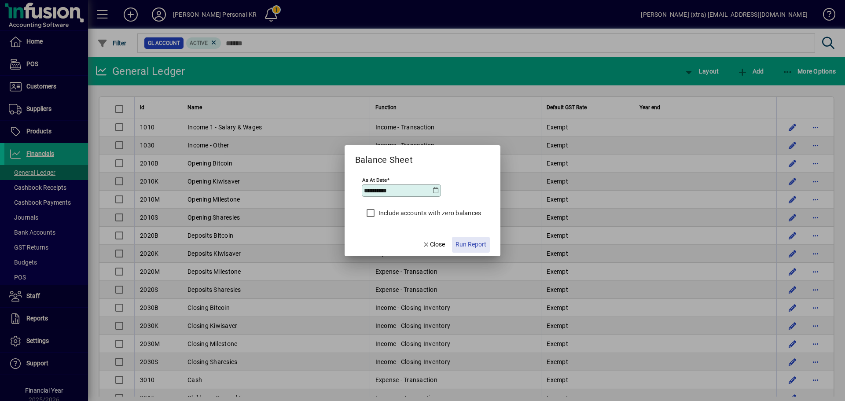
click at [477, 235] on span "button" at bounding box center [471, 244] width 38 height 21
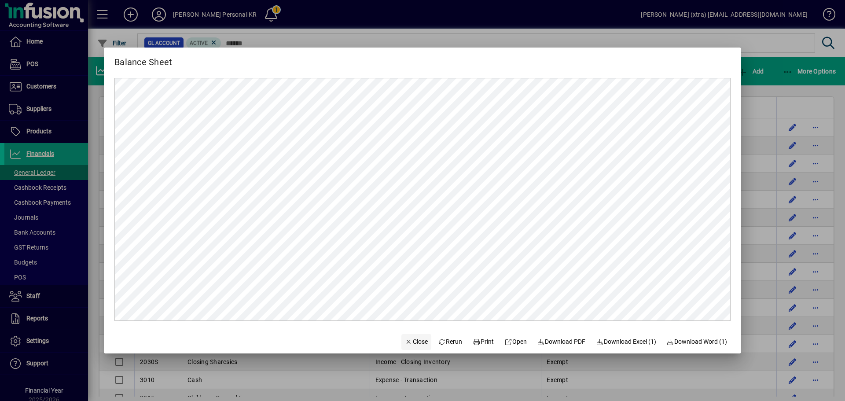
drag, startPoint x: 414, startPoint y: 341, endPoint x: 408, endPoint y: 335, distance: 8.1
click at [413, 341] on span "Close" at bounding box center [416, 341] width 23 height 9
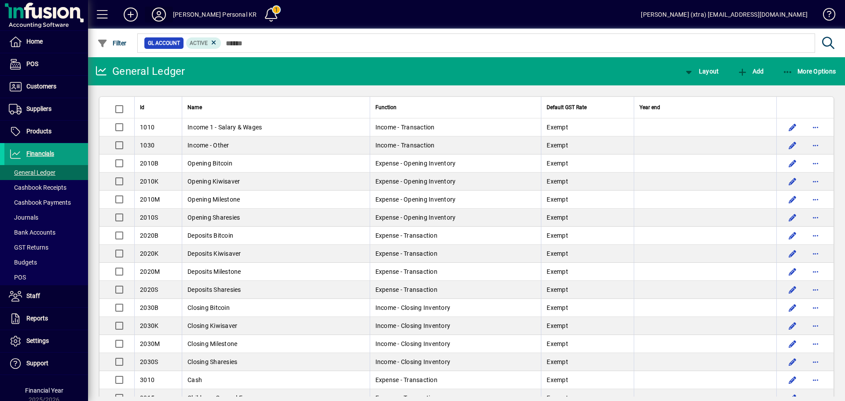
click at [163, 13] on icon at bounding box center [159, 14] width 18 height 14
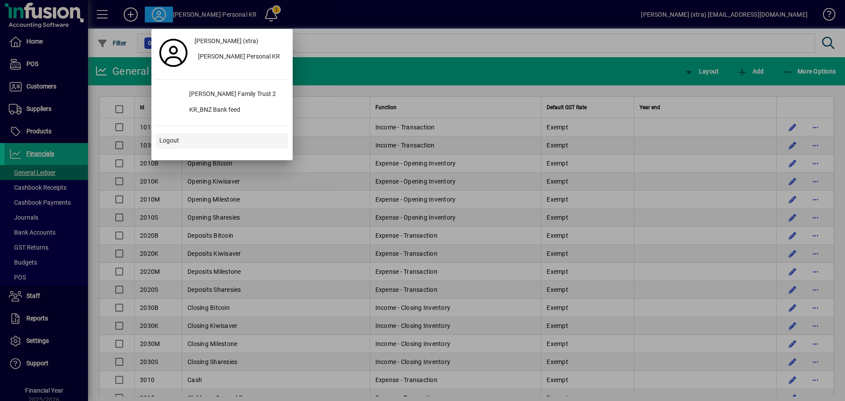
click at [186, 139] on span at bounding box center [222, 140] width 132 height 21
